Goal: Task Accomplishment & Management: Manage account settings

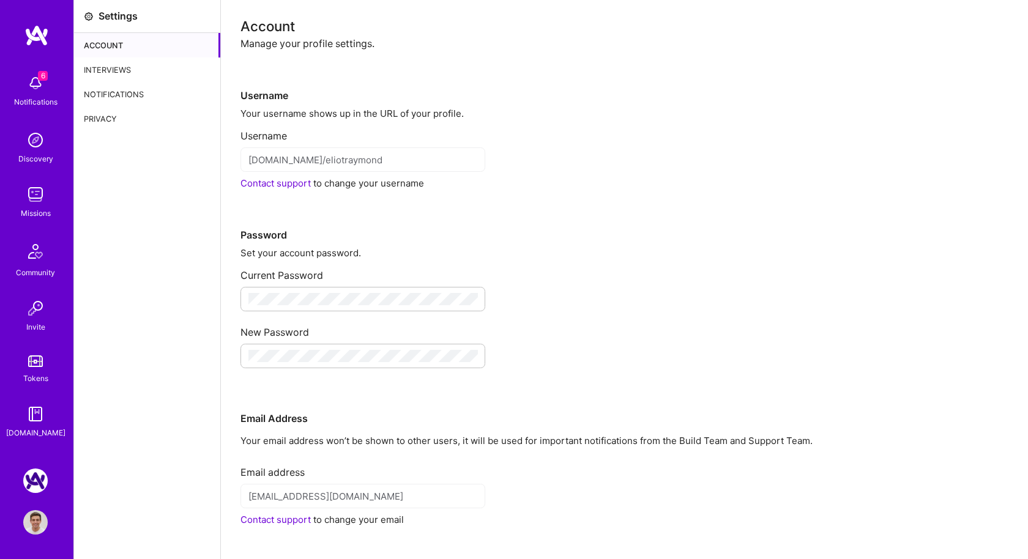
click at [124, 68] on div "Interviews" at bounding box center [147, 70] width 146 height 24
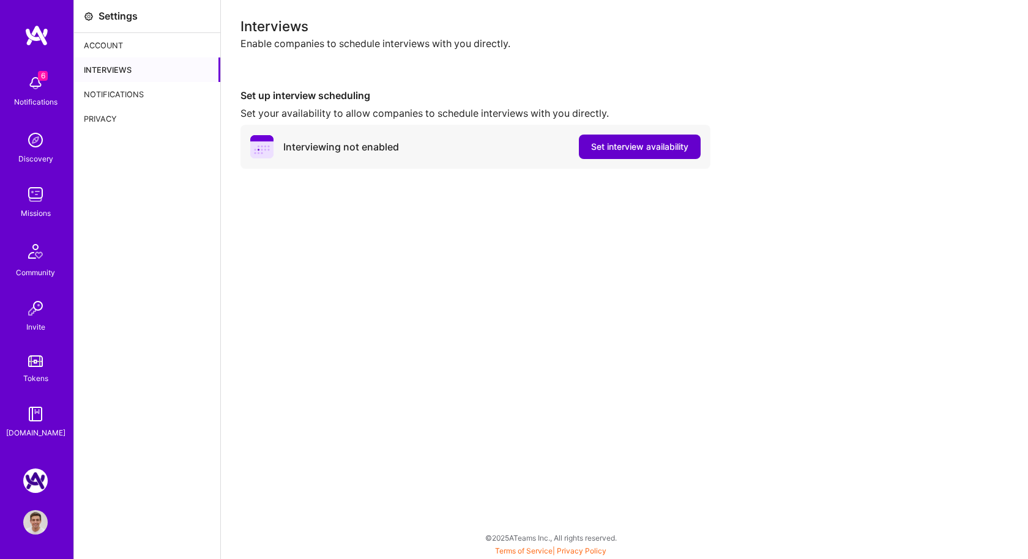
click at [636, 147] on span "Set interview availability" at bounding box center [639, 147] width 97 height 12
click at [619, 150] on span "Set interview availability" at bounding box center [639, 147] width 97 height 12
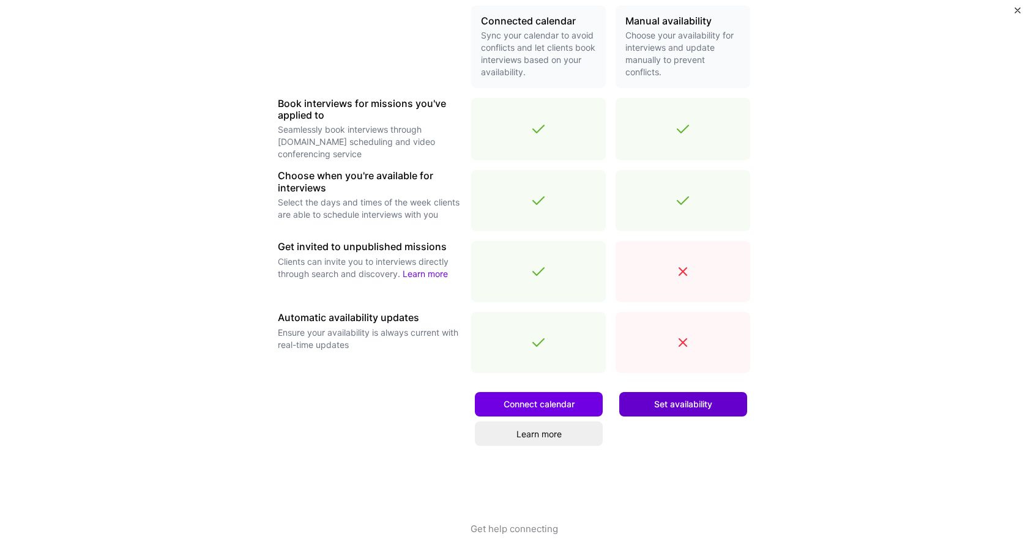
scroll to position [292, 0]
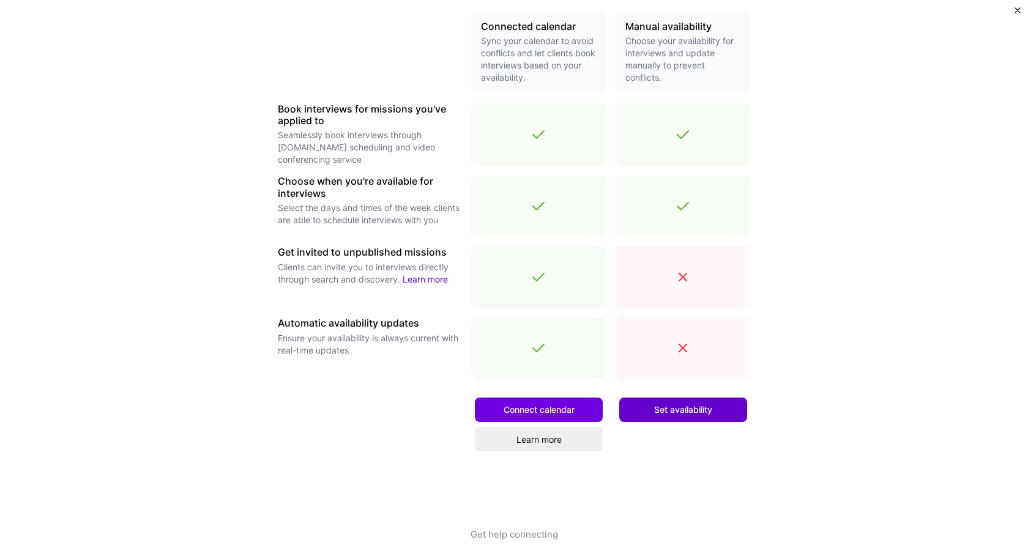
click at [697, 413] on span "Set availability" at bounding box center [683, 410] width 58 height 12
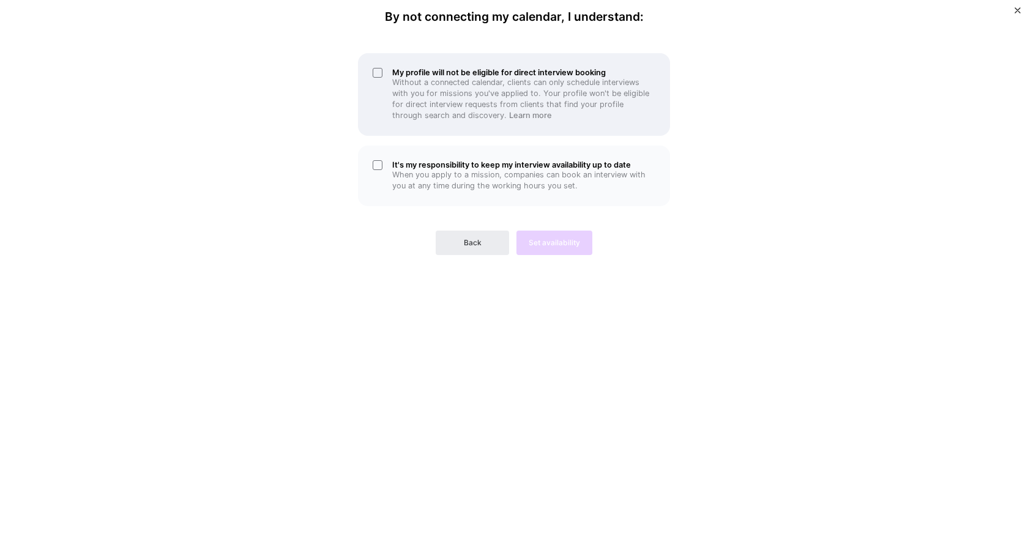
drag, startPoint x: 464, startPoint y: 105, endPoint x: 469, endPoint y: 116, distance: 12.1
click at [464, 105] on p "Without a connected calendar, clients can only schedule interviews with you for…" at bounding box center [523, 99] width 263 height 44
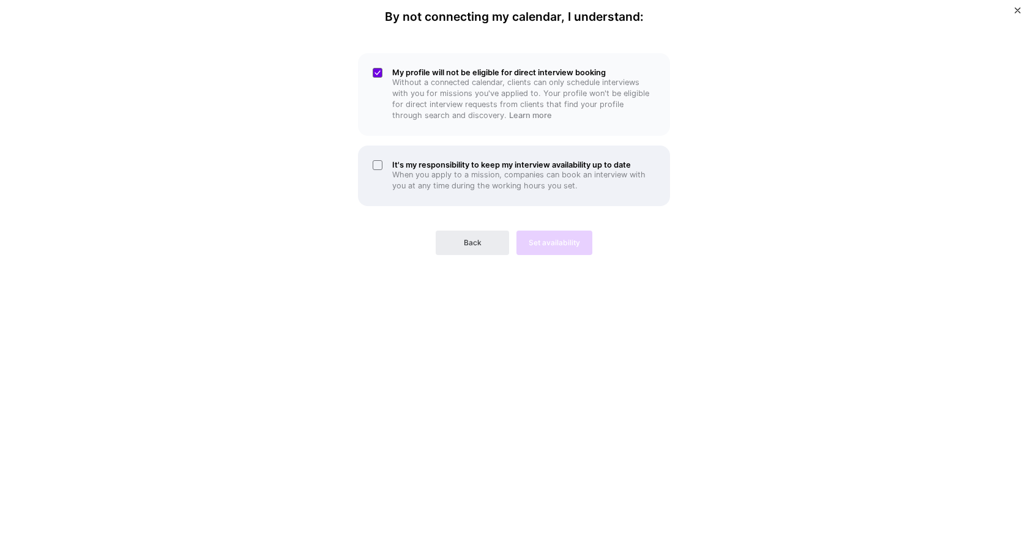
click at [483, 179] on p "When you apply to a mission, companies can book an interview with you at any ti…" at bounding box center [523, 180] width 263 height 22
click at [556, 240] on span "Set availability" at bounding box center [554, 242] width 51 height 11
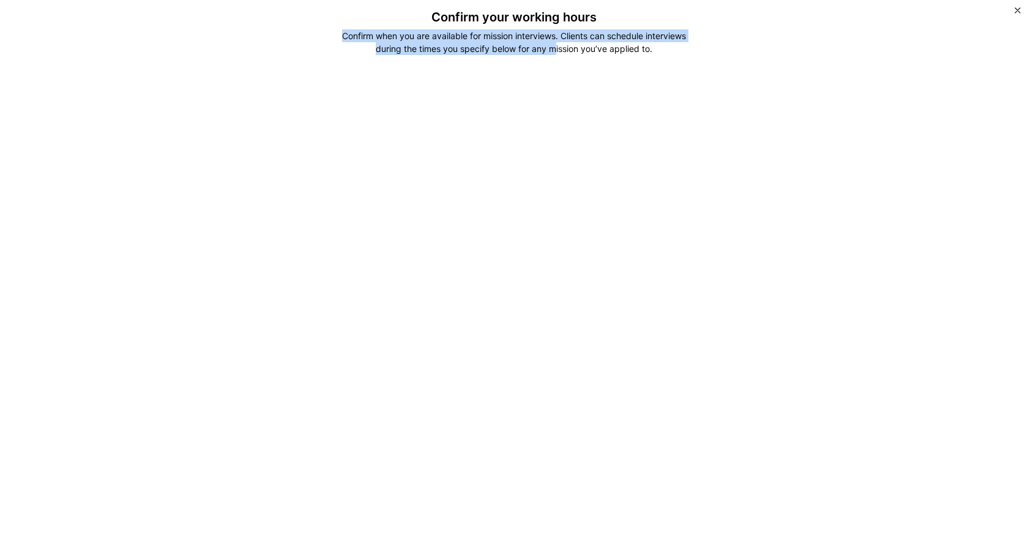
drag, startPoint x: 418, startPoint y: 28, endPoint x: 556, endPoint y: 45, distance: 138.8
click at [556, 45] on div "Confirm your working hours Confirm when you are available for mission interview…" at bounding box center [514, 383] width 520 height 746
click at [552, 49] on div "Confirm when you are available for mission interviews. Clients can schedule int…" at bounding box center [514, 42] width 364 height 26
drag, startPoint x: 552, startPoint y: 51, endPoint x: 510, endPoint y: 18, distance: 53.5
click at [510, 18] on div "Confirm your working hours Confirm when you are available for mission interview…" at bounding box center [514, 383] width 520 height 746
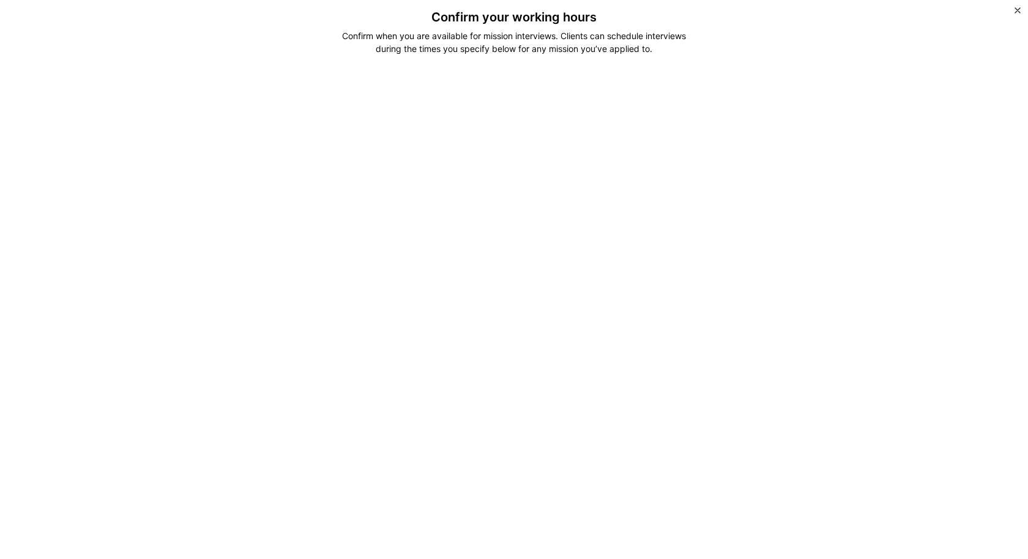
click at [507, 18] on h3 "Confirm your working hours" at bounding box center [514, 17] width 520 height 15
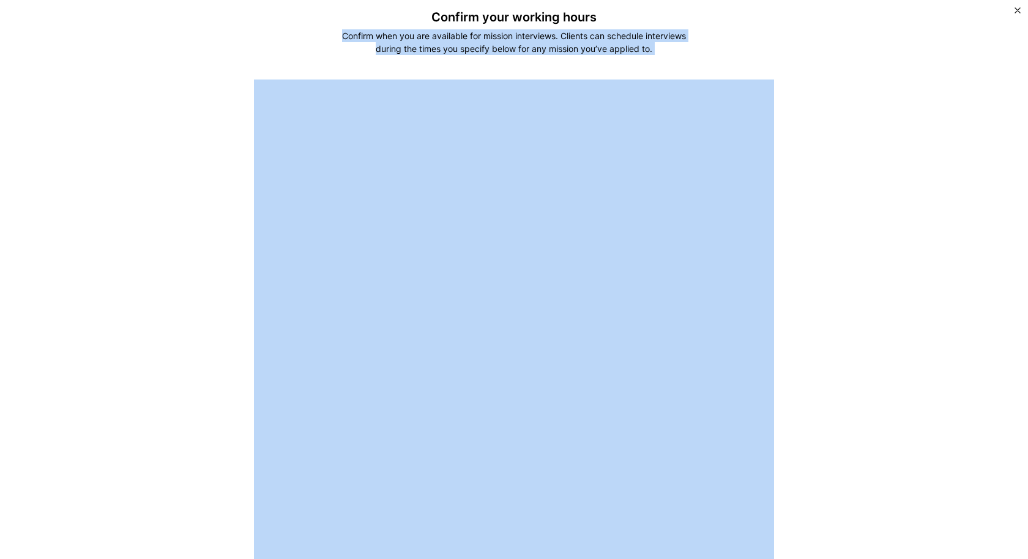
drag, startPoint x: 128, startPoint y: 110, endPoint x: 776, endPoint y: 237, distance: 660.3
click at [776, 237] on div "Confirm your working hours Confirm when you are available for mission interview…" at bounding box center [514, 279] width 1028 height 559
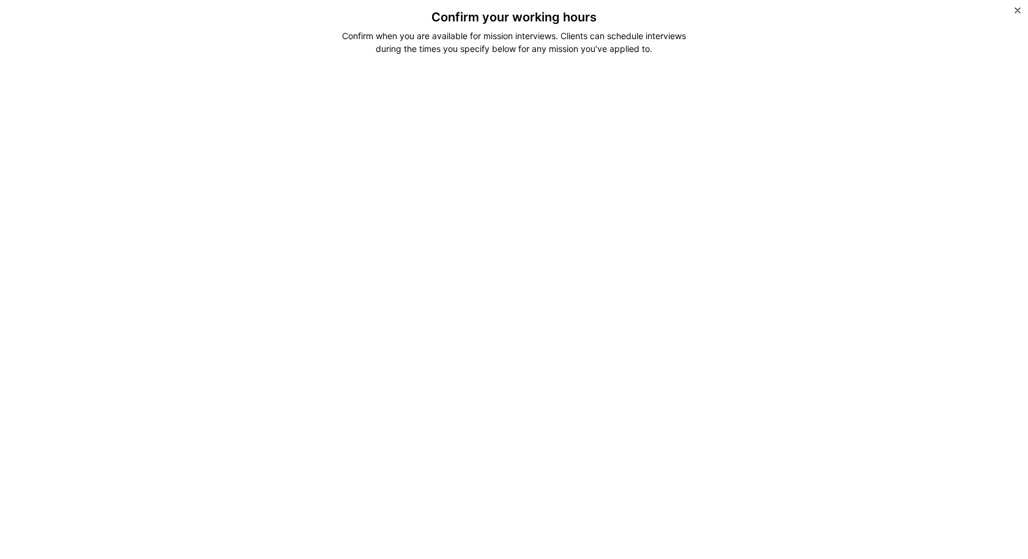
click at [481, 35] on div "Confirm when you are available for mission interviews. Clients can schedule int…" at bounding box center [514, 42] width 364 height 26
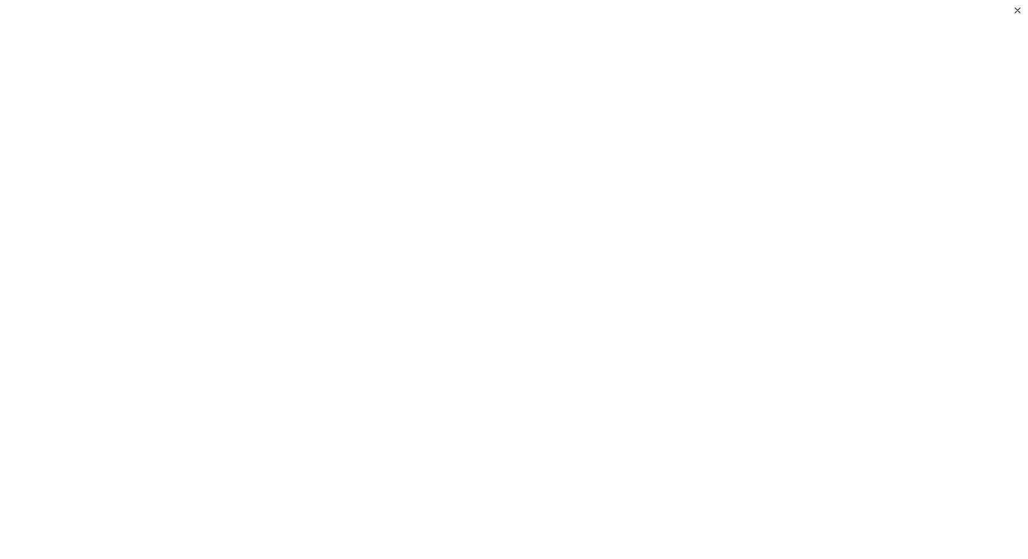
scroll to position [269, 0]
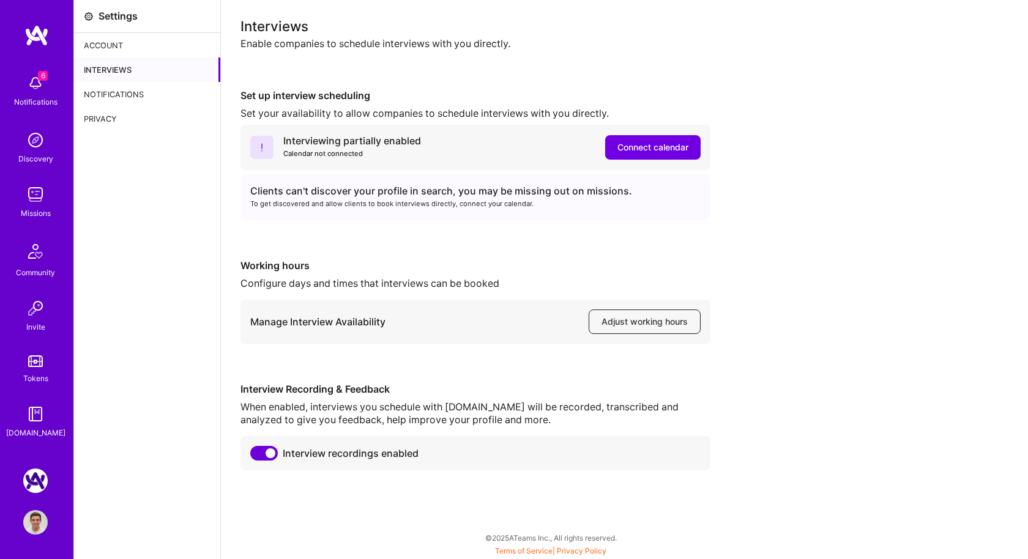
click at [620, 320] on span "Adjust working hours" at bounding box center [644, 322] width 86 height 12
click at [626, 144] on span "Connect calendar" at bounding box center [652, 147] width 71 height 12
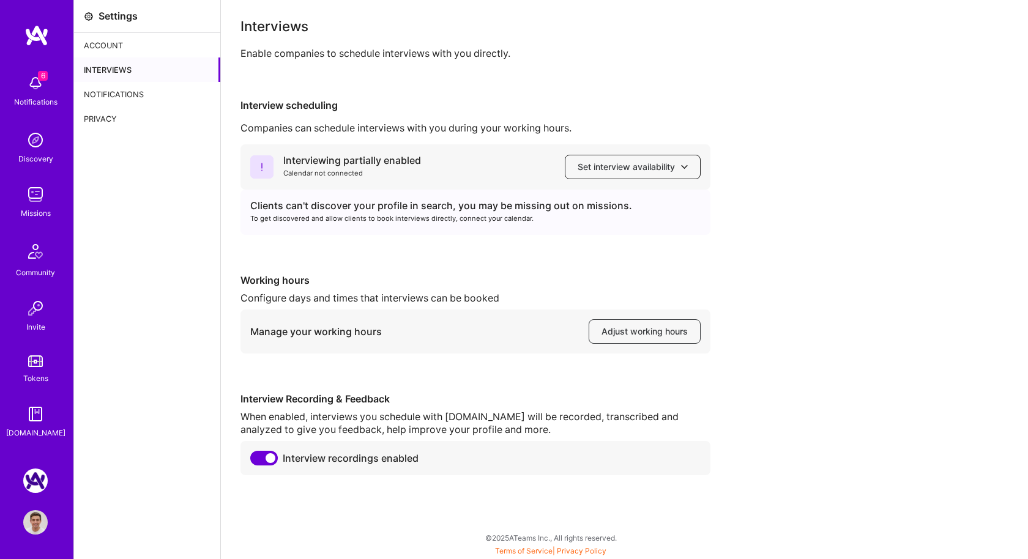
click at [627, 166] on span "Set interview availability" at bounding box center [633, 167] width 110 height 12
click at [614, 84] on div "Interviews Enable companies to schedule interviews with you directly. Interview…" at bounding box center [624, 248] width 768 height 456
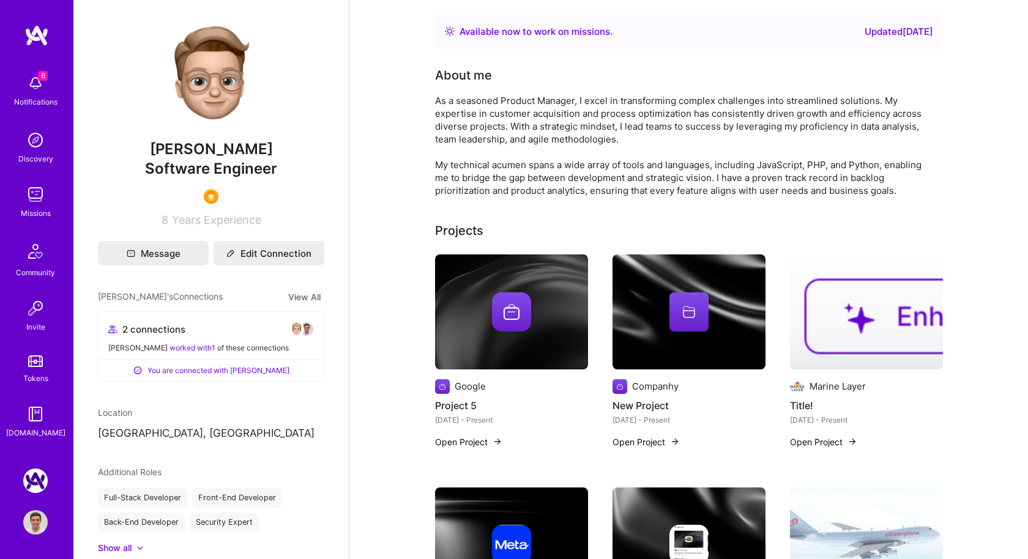
click at [33, 191] on img at bounding box center [35, 194] width 24 height 24
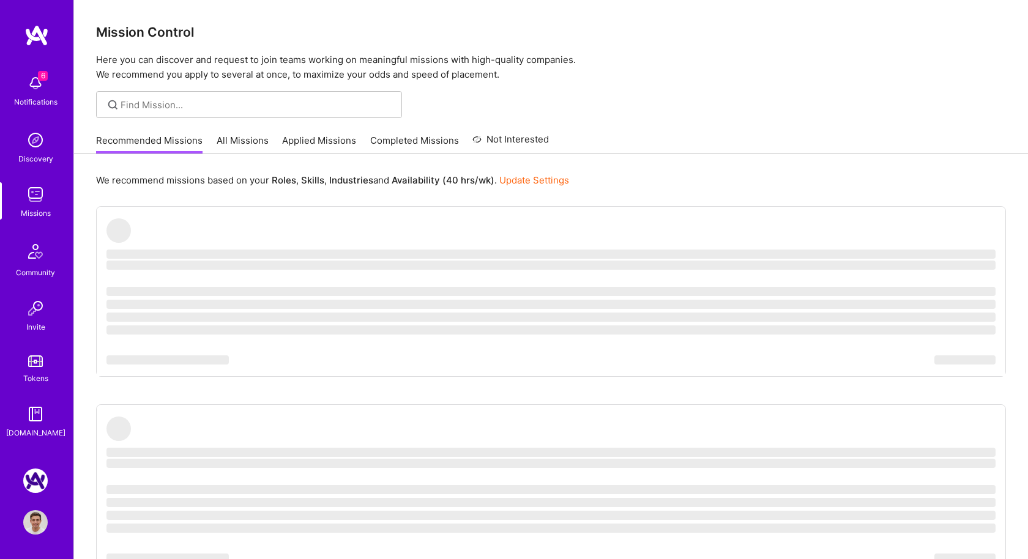
click at [247, 138] on link "All Missions" at bounding box center [243, 144] width 52 height 20
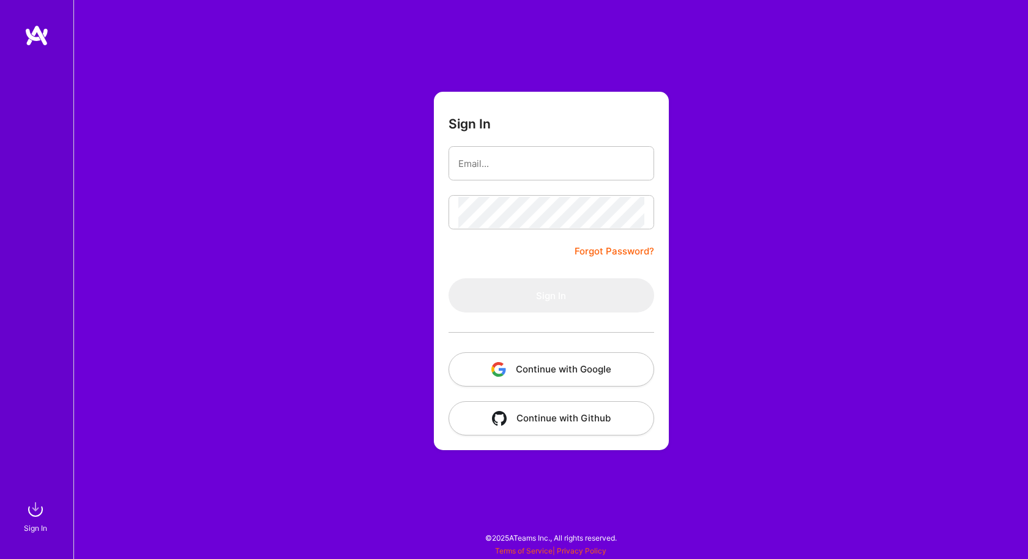
click at [540, 362] on button "Continue with Google" at bounding box center [551, 369] width 206 height 34
